Goal: Information Seeking & Learning: Check status

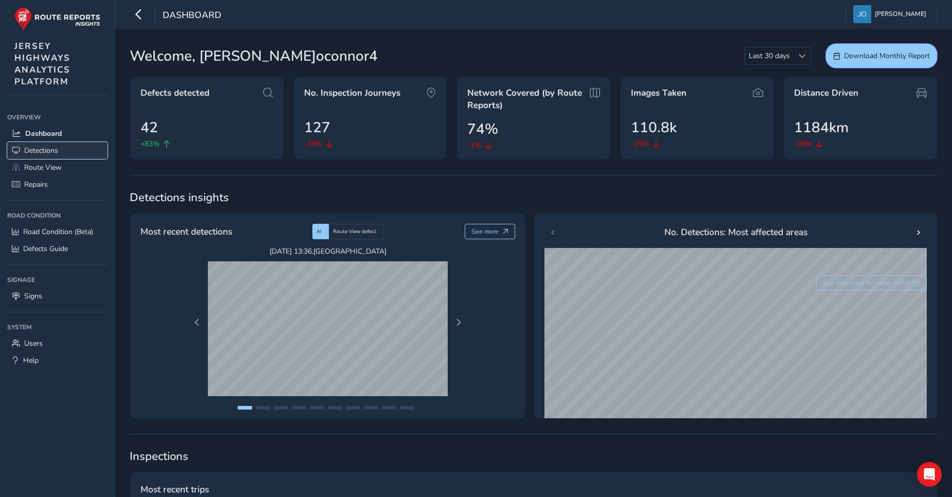
click at [33, 151] on span "Detections" at bounding box center [41, 151] width 34 height 10
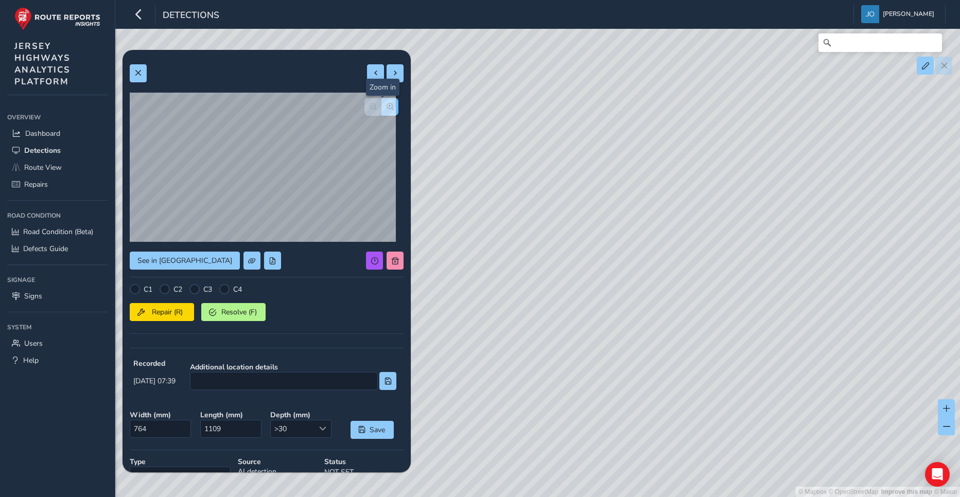
click at [387, 109] on span "button" at bounding box center [390, 106] width 7 height 7
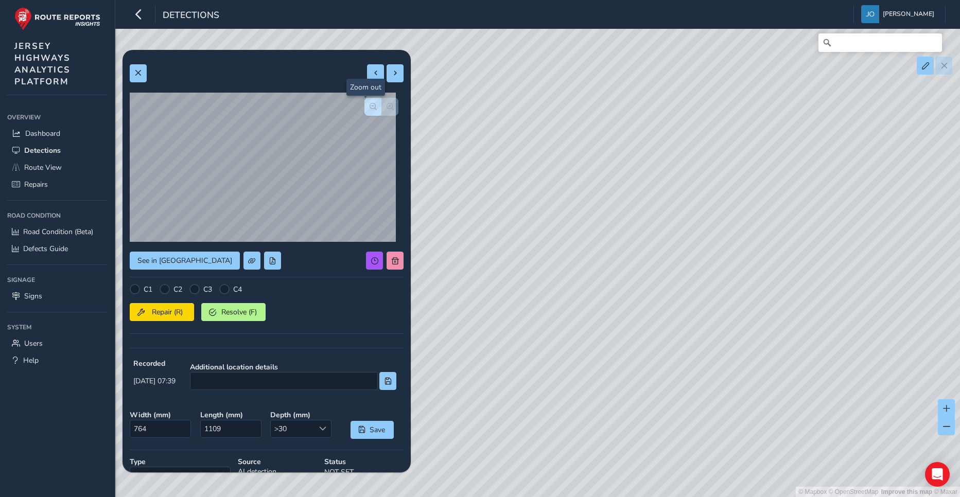
click at [370, 110] on span "button" at bounding box center [373, 106] width 7 height 7
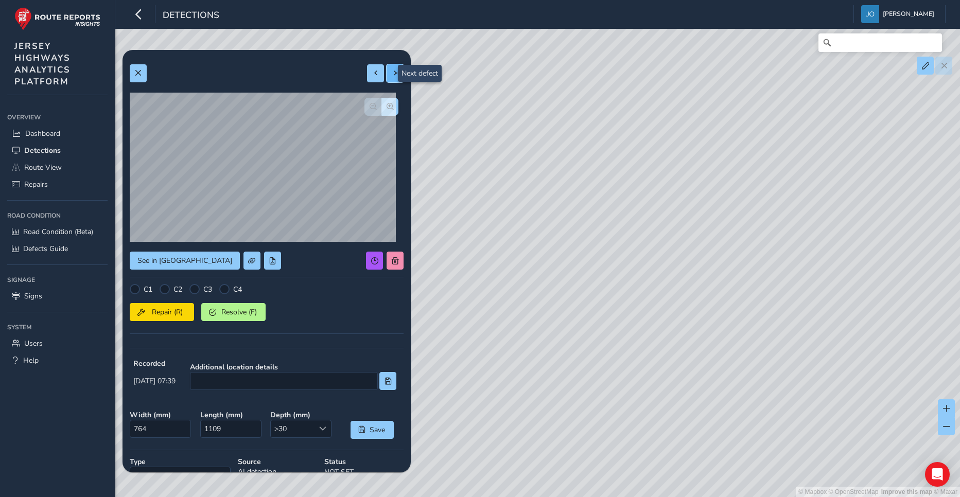
click at [392, 77] on span at bounding box center [395, 72] width 7 height 7
type input "385"
type input "3160"
click at [372, 75] on span at bounding box center [375, 72] width 7 height 7
type input "764"
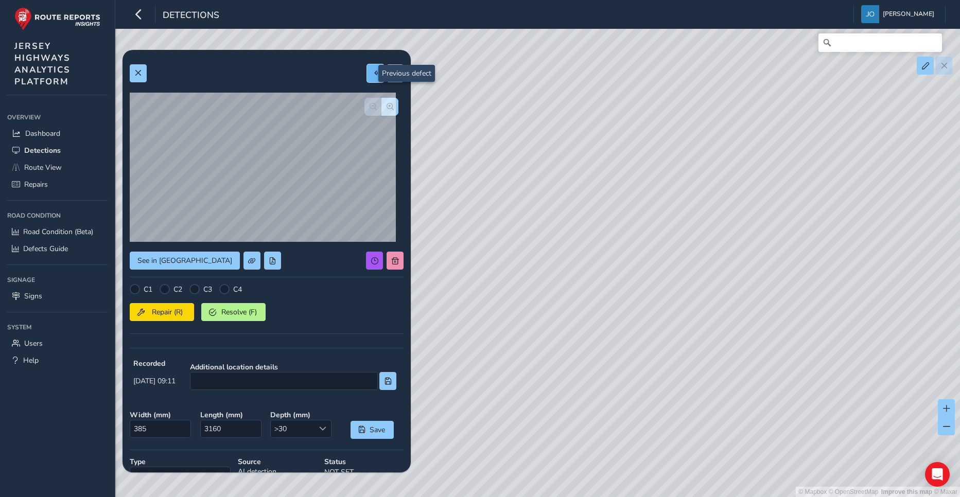
type input "1109"
click at [372, 75] on span at bounding box center [375, 72] width 7 height 7
type input "791"
type input "1153"
click at [372, 75] on span at bounding box center [375, 72] width 7 height 7
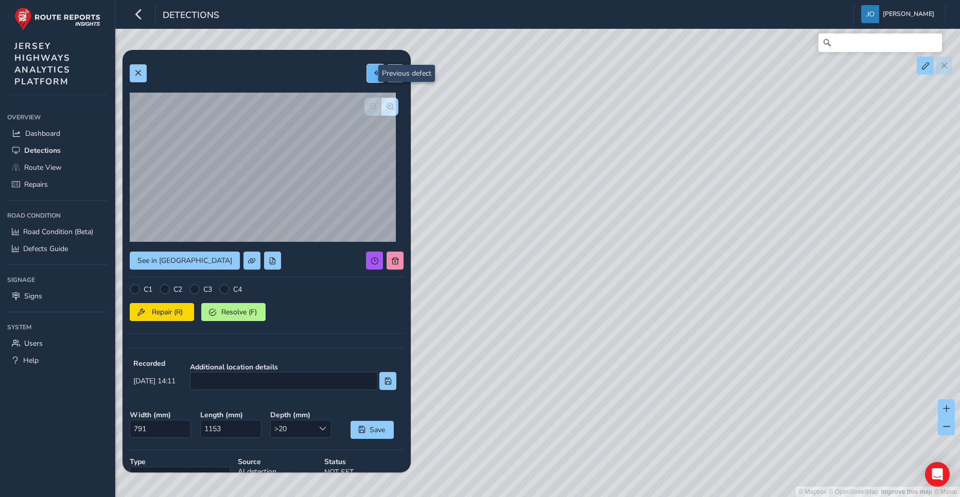
type input "564"
type input "2793"
click at [372, 75] on span at bounding box center [375, 72] width 7 height 7
type input "518"
type input "1181"
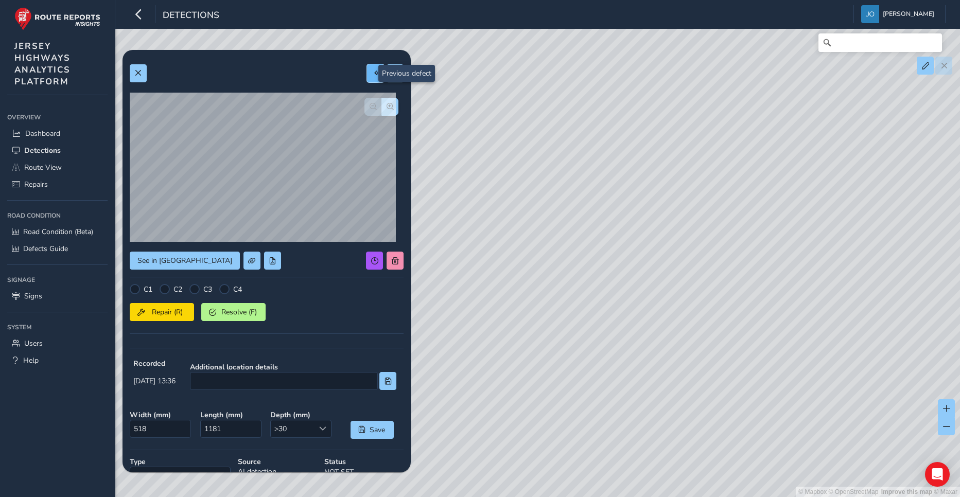
click at [372, 75] on span at bounding box center [375, 72] width 7 height 7
type input "213"
type input "1335"
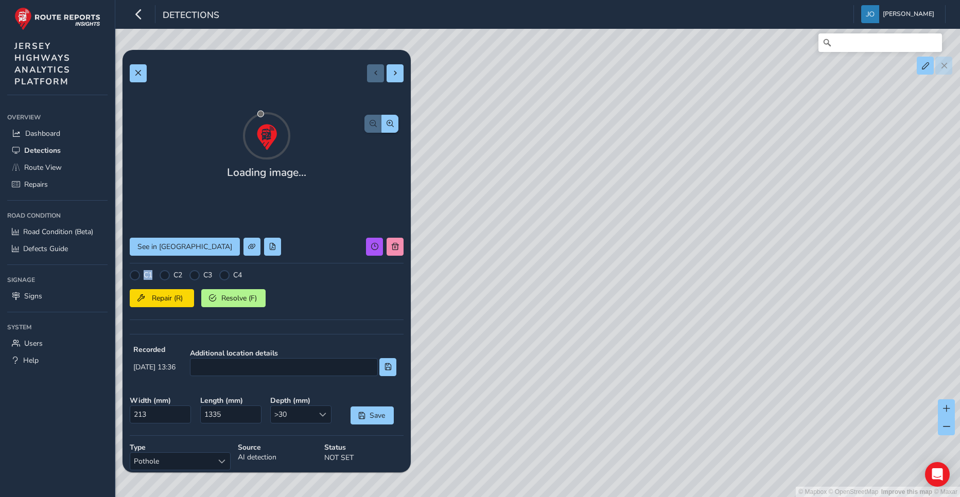
click at [367, 75] on div at bounding box center [385, 73] width 37 height 18
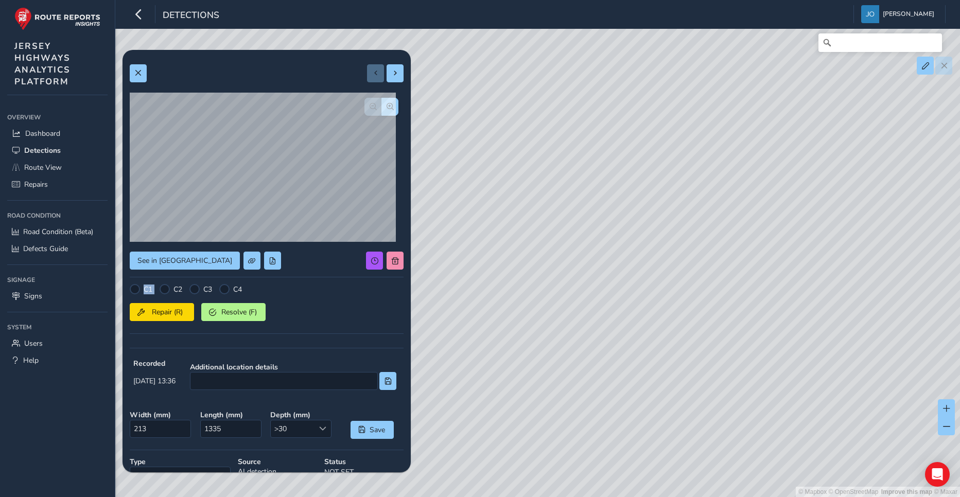
click at [367, 75] on div at bounding box center [385, 73] width 37 height 18
click at [392, 75] on span at bounding box center [395, 72] width 7 height 7
type input "518"
type input "1181"
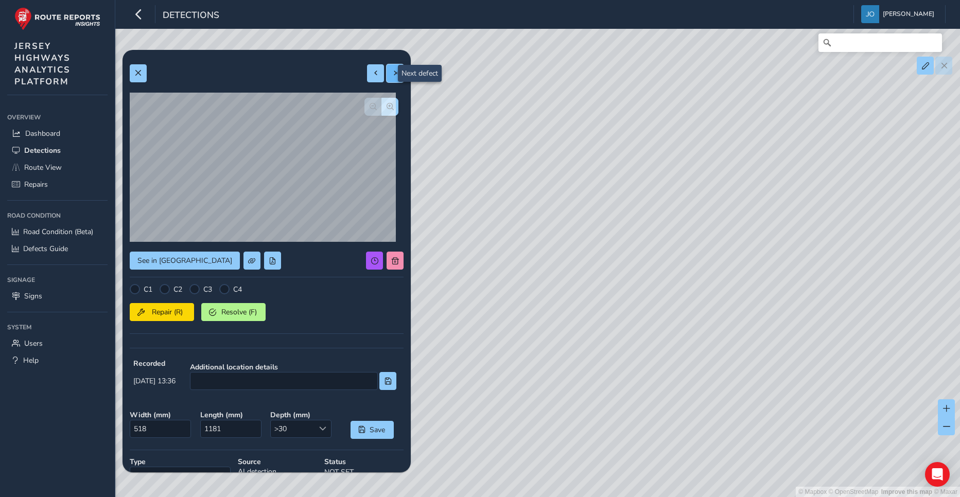
click at [392, 75] on span at bounding box center [395, 72] width 7 height 7
type input "564"
type input "2793"
click at [392, 75] on span at bounding box center [395, 72] width 7 height 7
type input "791"
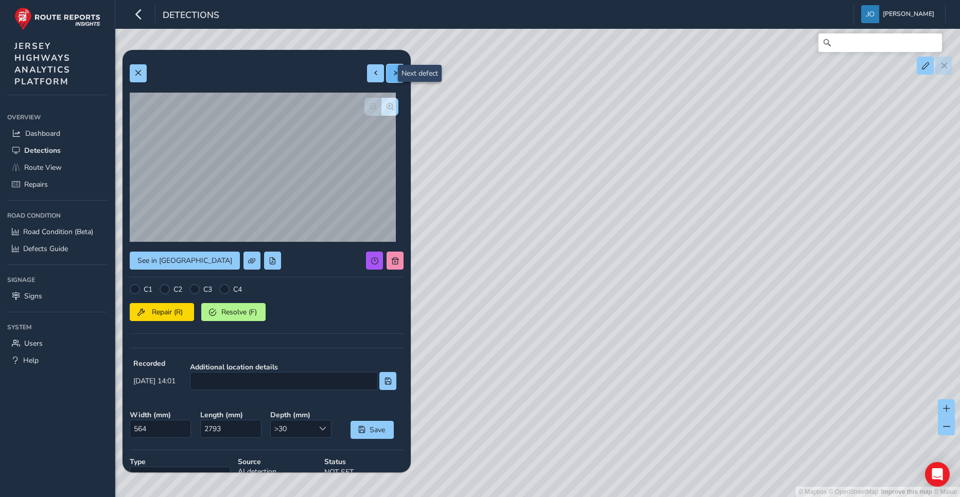
type input "1153"
click at [392, 76] on span at bounding box center [395, 72] width 7 height 7
type input "764"
type input "1109"
click at [370, 78] on button at bounding box center [375, 73] width 17 height 18
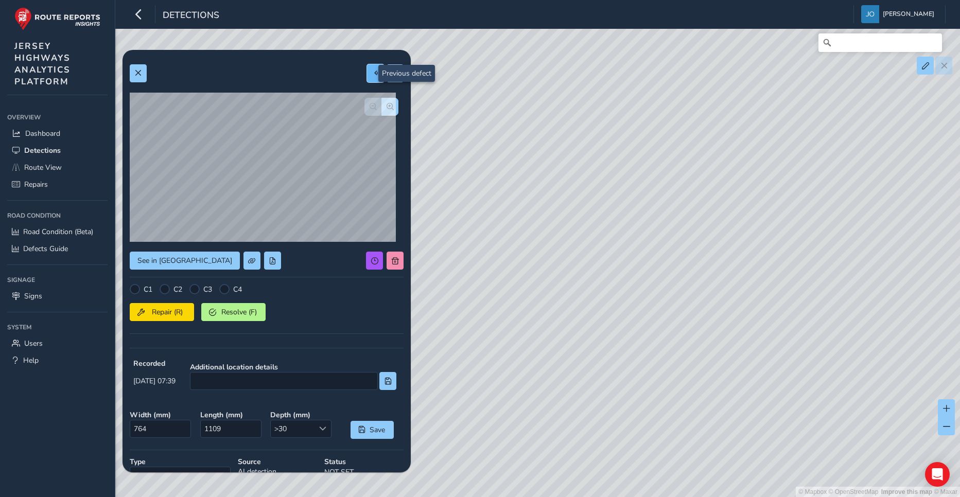
type input "791"
type input "1153"
click at [387, 104] on span "button" at bounding box center [390, 106] width 7 height 7
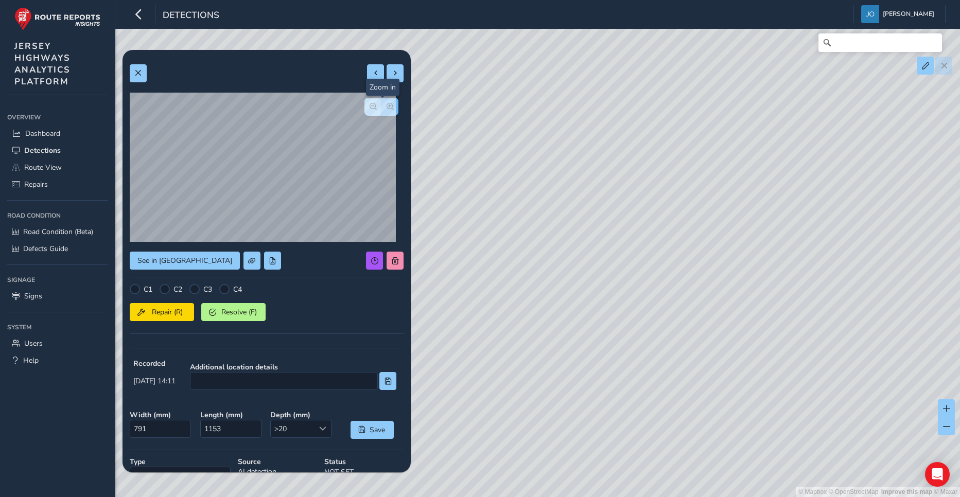
click at [387, 104] on span "button" at bounding box center [390, 106] width 7 height 7
click at [382, 104] on div at bounding box center [381, 107] width 34 height 18
click at [370, 106] on span "button" at bounding box center [373, 106] width 7 height 7
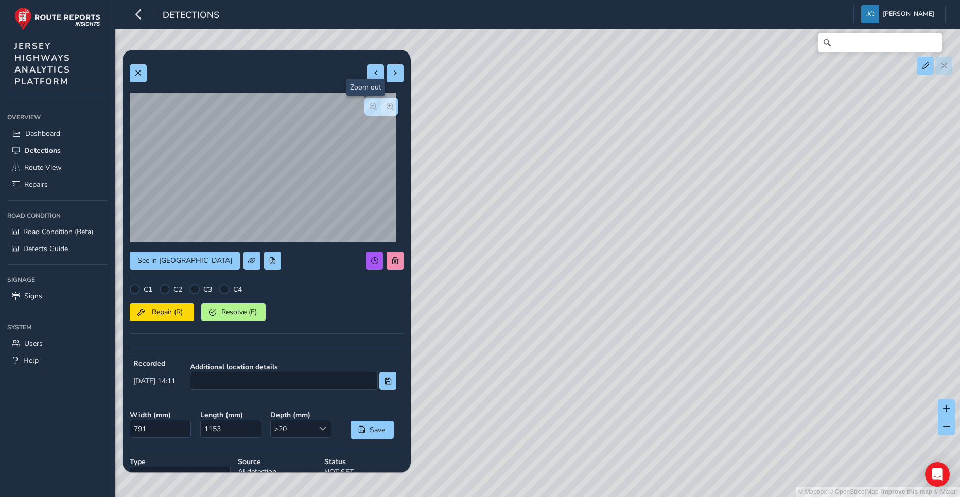
click at [370, 106] on span "button" at bounding box center [373, 106] width 7 height 7
click at [392, 75] on span at bounding box center [395, 72] width 7 height 7
type input "764"
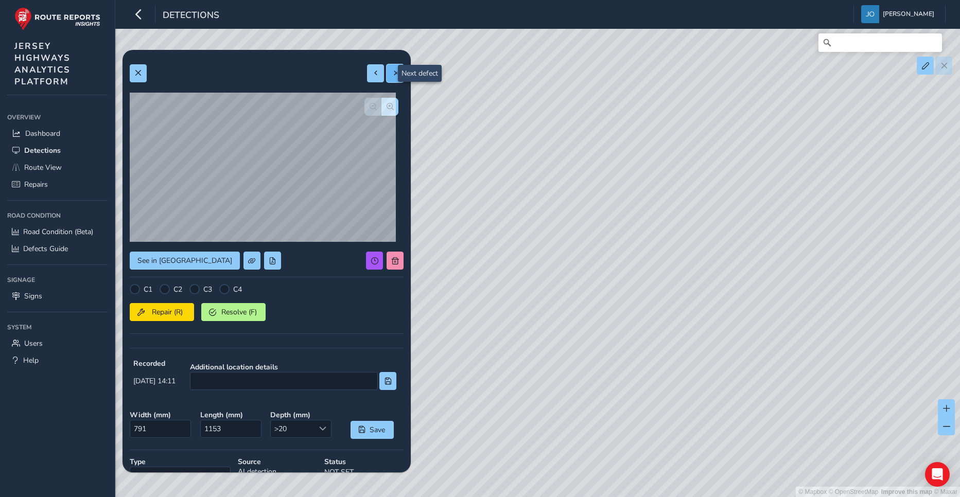
type input "1109"
click at [372, 77] on span at bounding box center [375, 72] width 7 height 7
type input "791"
type input "1153"
click at [372, 77] on span at bounding box center [375, 72] width 7 height 7
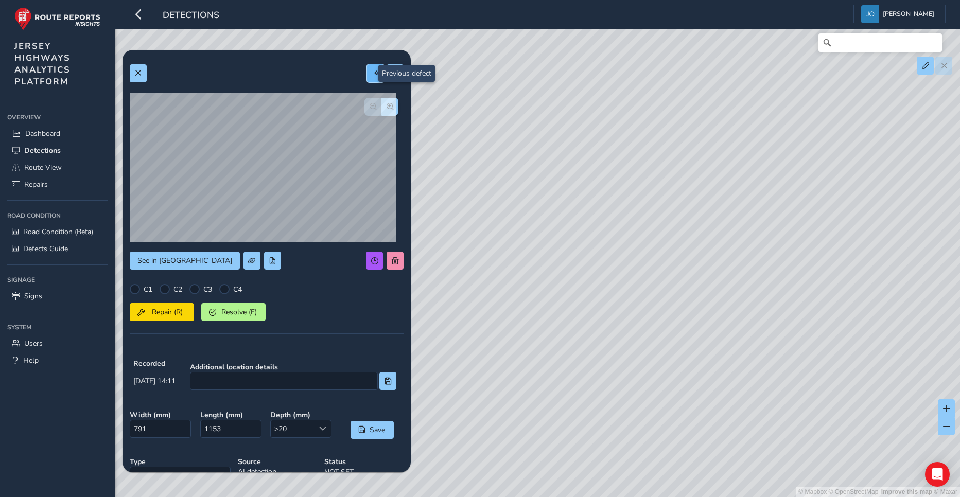
type input "564"
type input "2793"
click at [387, 106] on span "button" at bounding box center [390, 106] width 7 height 7
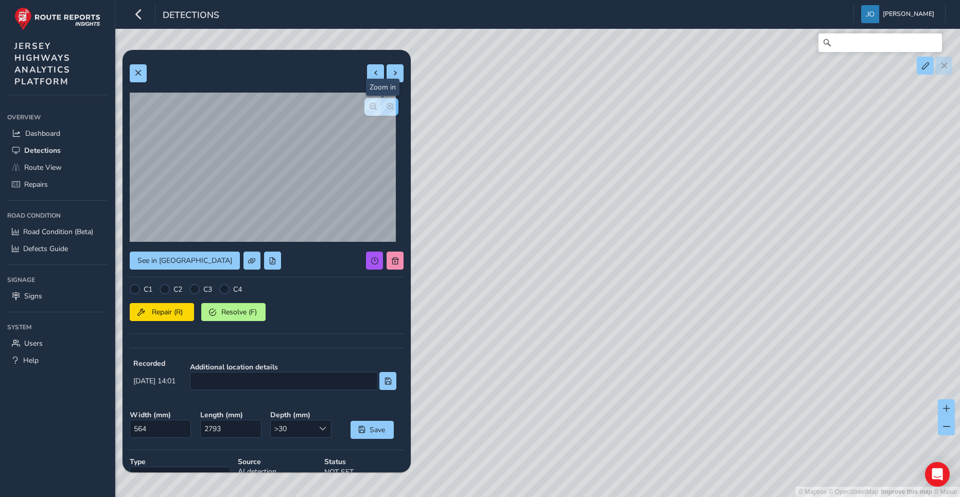
click at [387, 106] on span "button" at bounding box center [390, 106] width 7 height 7
click at [381, 106] on div at bounding box center [381, 107] width 34 height 18
click at [370, 109] on span "button" at bounding box center [373, 106] width 7 height 7
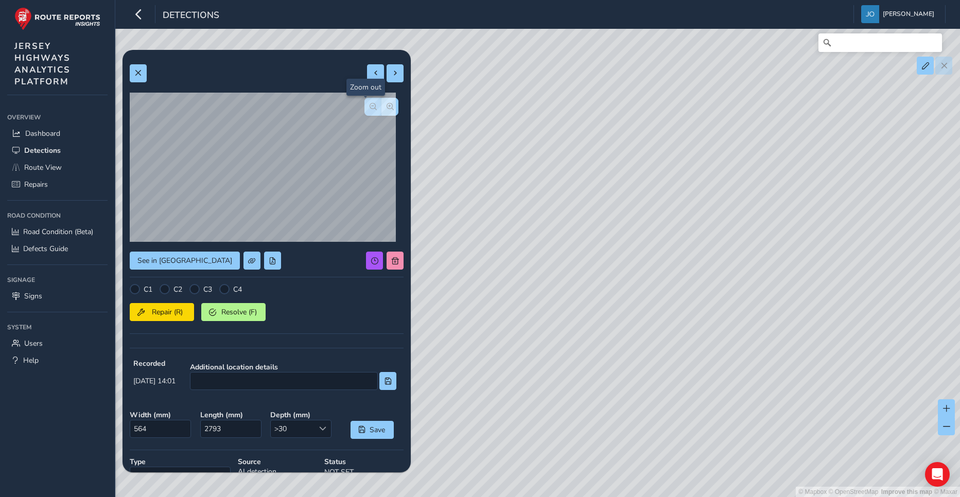
click at [370, 109] on span "button" at bounding box center [373, 106] width 7 height 7
click at [367, 109] on div at bounding box center [381, 107] width 34 height 18
click at [392, 76] on span at bounding box center [395, 72] width 7 height 7
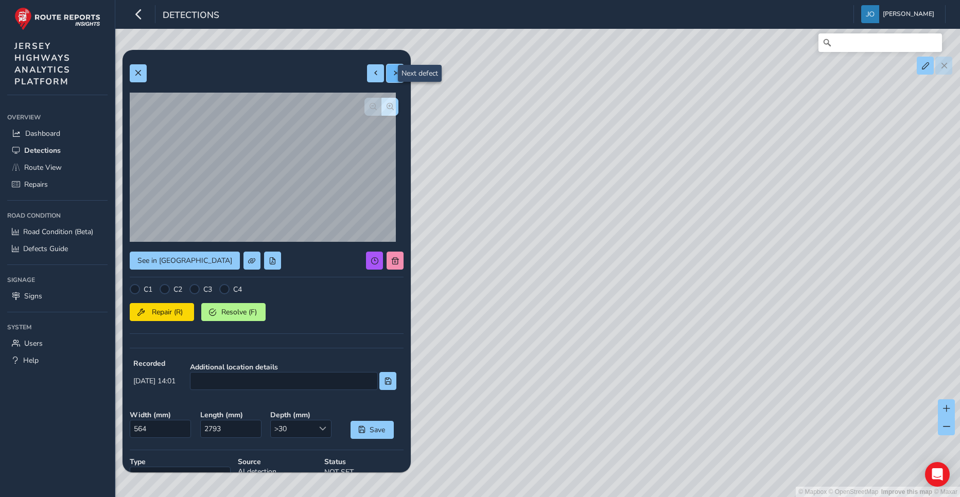
type input "791"
type input "1153"
click at [392, 76] on span at bounding box center [395, 72] width 7 height 7
type input "764"
type input "1109"
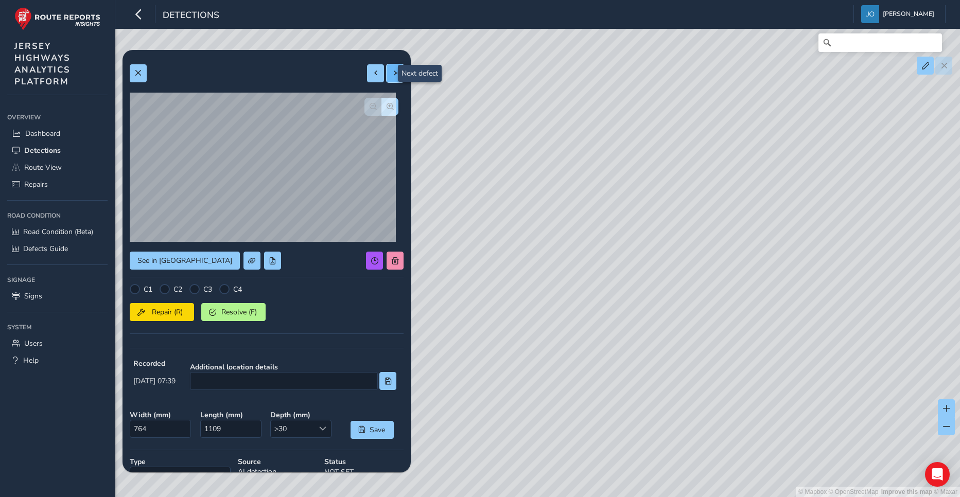
click at [392, 76] on span at bounding box center [395, 72] width 7 height 7
type input "385"
type input "3160"
click at [392, 76] on span at bounding box center [395, 72] width 7 height 7
type input "803"
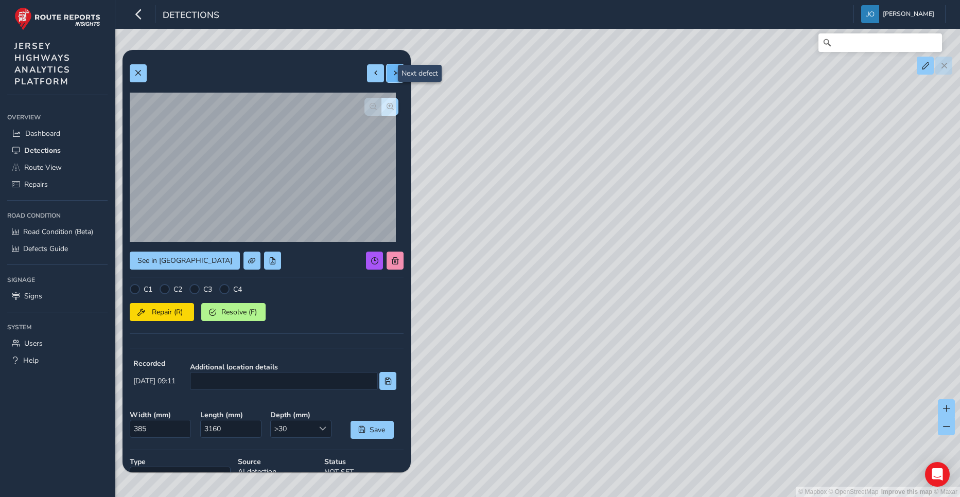
type input "3716"
click at [392, 76] on span at bounding box center [395, 72] width 7 height 7
type input "330"
type input "745"
click at [392, 76] on span at bounding box center [395, 72] width 7 height 7
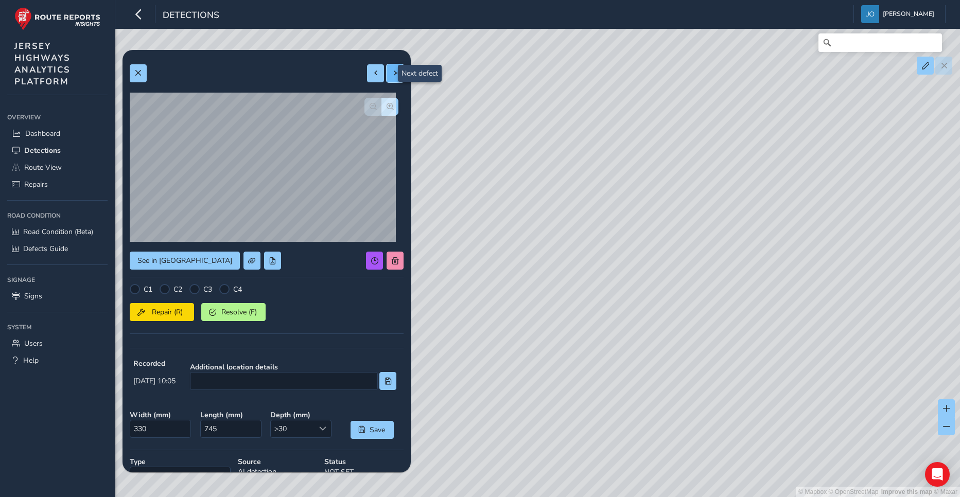
type input "546"
type input "2572"
click at [392, 76] on span at bounding box center [395, 72] width 7 height 7
type input "545"
type input "1407"
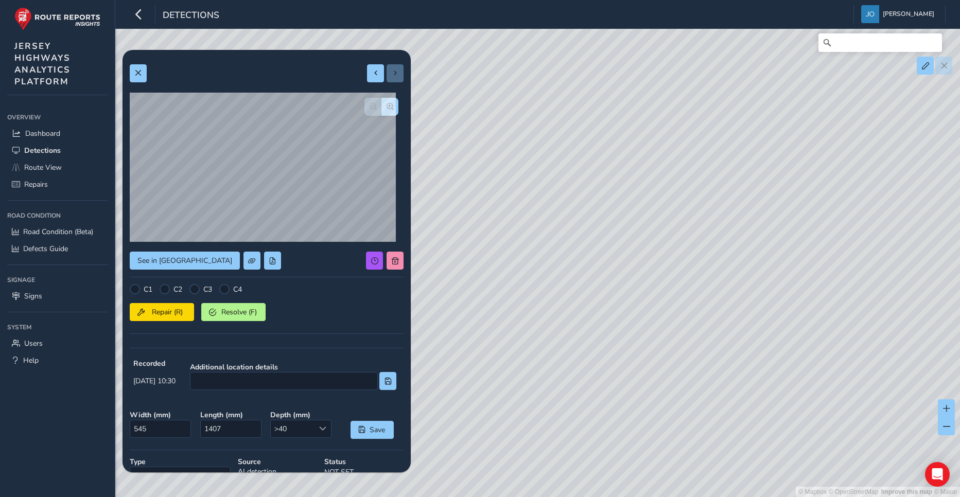
click at [387, 76] on div at bounding box center [385, 73] width 37 height 18
